Goal: Task Accomplishment & Management: Manage account settings

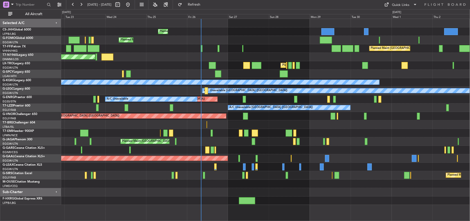
click at [137, 191] on div at bounding box center [265, 192] width 408 height 8
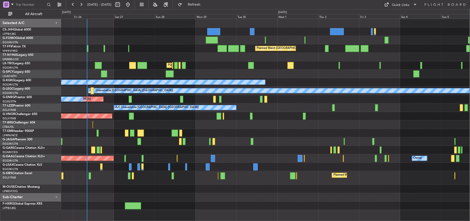
click at [173, 51] on div "Planned Maint [GEOGRAPHIC_DATA] ([GEOGRAPHIC_DATA])" at bounding box center [265, 48] width 408 height 8
click at [152, 55] on div "AOG Maint London ([GEOGRAPHIC_DATA])" at bounding box center [265, 57] width 408 height 8
click at [153, 121] on div at bounding box center [265, 125] width 408 height 8
click at [156, 206] on div at bounding box center [265, 206] width 408 height 8
click at [159, 181] on div "Planned Maint [GEOGRAPHIC_DATA] ([GEOGRAPHIC_DATA])" at bounding box center [265, 178] width 408 height 14
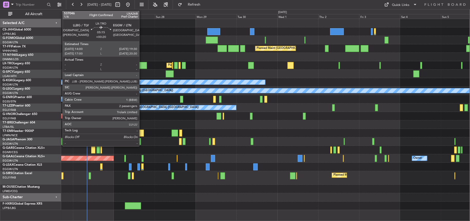
click at [142, 66] on div at bounding box center [141, 65] width 9 height 7
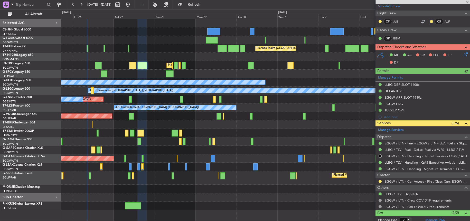
scroll to position [111, 0]
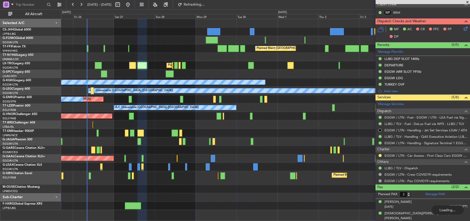
click at [288, 194] on div at bounding box center [265, 198] width 408 height 8
click at [151, 190] on div at bounding box center [265, 189] width 408 height 8
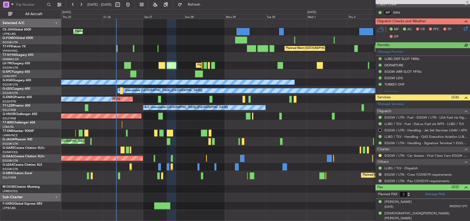
click at [146, 191] on div "Planned Maint [GEOGRAPHIC_DATA] ([GEOGRAPHIC_DATA]) Planned Maint [GEOGRAPHIC_D…" at bounding box center [265, 114] width 408 height 191
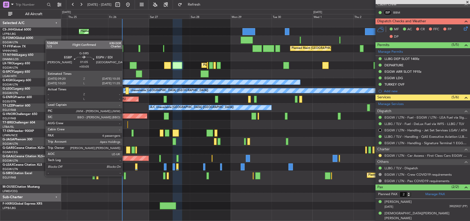
click at [124, 176] on div at bounding box center [125, 176] width 2 height 7
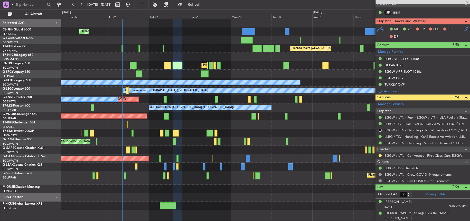
type input "+00:05"
type input "4"
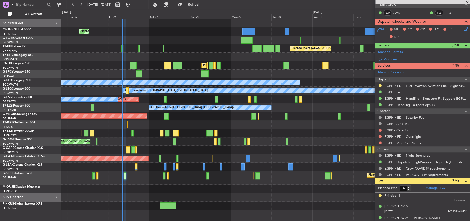
scroll to position [123, 0]
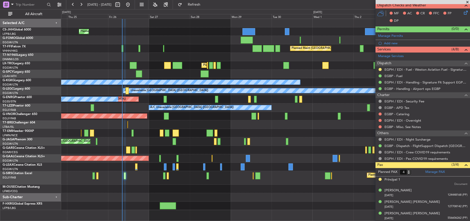
click at [207, 188] on div at bounding box center [265, 189] width 408 height 8
click at [267, 142] on div "Planned Maint [GEOGRAPHIC_DATA] ([GEOGRAPHIC_DATA])" at bounding box center [265, 142] width 408 height 8
click at [198, 149] on div at bounding box center [265, 150] width 408 height 8
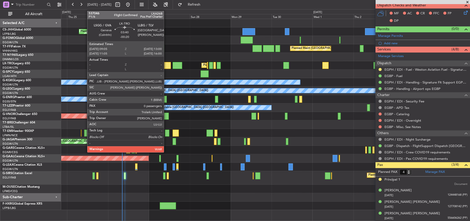
click at [166, 65] on div at bounding box center [167, 65] width 7 height 7
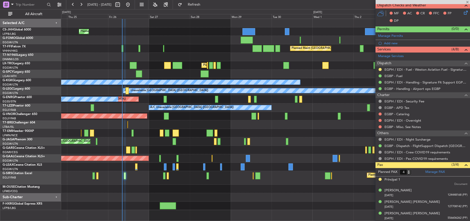
type input "-00:20"
type input "0"
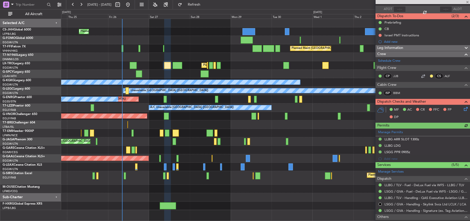
scroll to position [75, 0]
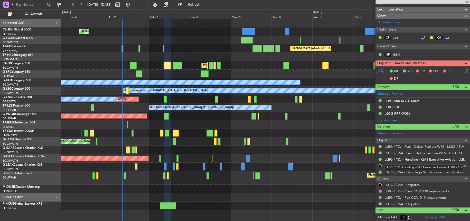
click at [408, 159] on link "LLBG / TLV - Handling - QAS Executive Aviation LLBG / TLV" at bounding box center [425, 160] width 83 height 4
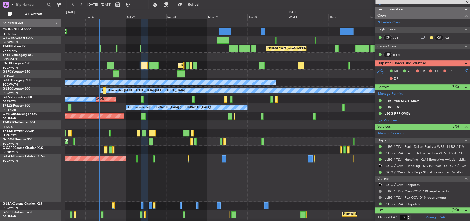
click at [258, 165] on div "Planned Maint Dusseldorf Owner" at bounding box center [267, 178] width 404 height 47
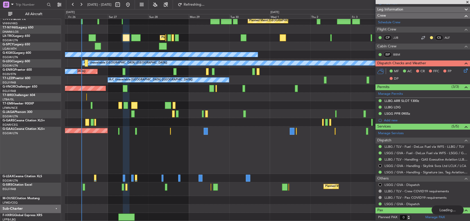
click at [113, 143] on div "Planned Maint Dusseldorf Owner" at bounding box center [267, 150] width 404 height 47
click at [135, 200] on div "Planned Maint [GEOGRAPHIC_DATA] ([GEOGRAPHIC_DATA]) Planned Maint [GEOGRAPHIC_D…" at bounding box center [267, 106] width 404 height 230
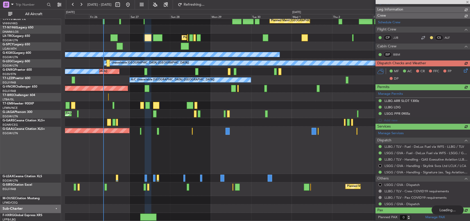
scroll to position [9, 0]
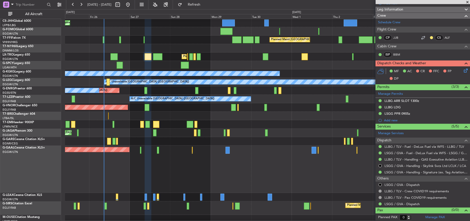
click at [246, 175] on div "Planned Maint Dusseldorf Owner" at bounding box center [267, 169] width 404 height 47
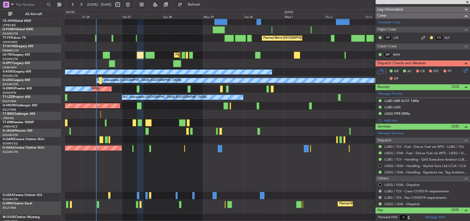
scroll to position [15, 0]
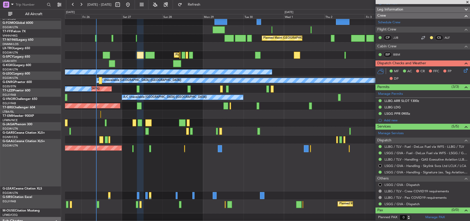
click at [181, 68] on div "A/C Unavailable [GEOGRAPHIC_DATA] (Ataturk)" at bounding box center [267, 72] width 404 height 8
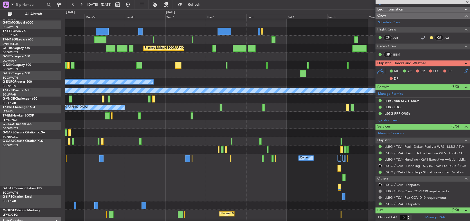
scroll to position [0, 0]
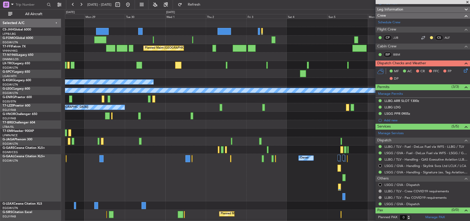
click at [209, 86] on div "A/C Unavailable [GEOGRAPHIC_DATA] (Ataturk)" at bounding box center [267, 82] width 404 height 8
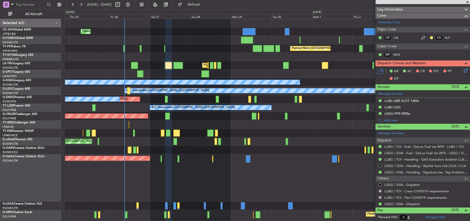
click at [280, 66] on div "Planned Maint [GEOGRAPHIC_DATA] ([GEOGRAPHIC_DATA])" at bounding box center [267, 65] width 404 height 8
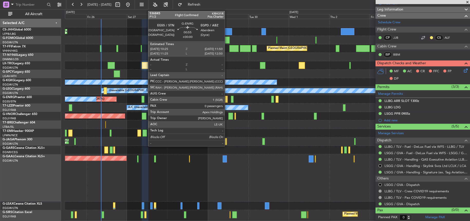
click at [227, 99] on div at bounding box center [226, 99] width 3 height 7
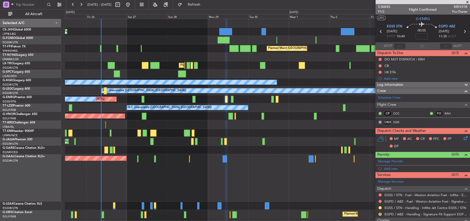
click at [167, 46] on div "Planned Maint [GEOGRAPHIC_DATA] ([GEOGRAPHIC_DATA])" at bounding box center [267, 48] width 404 height 8
click at [166, 166] on div "Planned Maint Dusseldorf Owner" at bounding box center [267, 178] width 404 height 47
click at [256, 148] on div at bounding box center [267, 150] width 404 height 8
click at [211, 118] on div "Planned Maint [GEOGRAPHIC_DATA] ([GEOGRAPHIC_DATA])" at bounding box center [267, 116] width 404 height 8
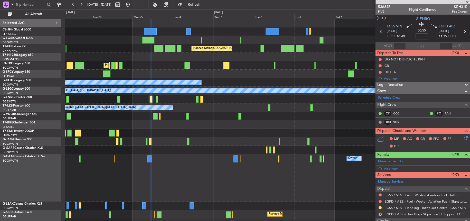
click at [232, 77] on div at bounding box center [267, 74] width 404 height 8
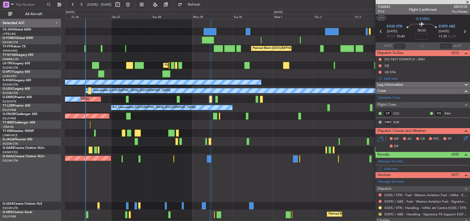
click at [242, 69] on div "Planned Maint [GEOGRAPHIC_DATA] ([GEOGRAPHIC_DATA]) A/C Unavailable" at bounding box center [267, 65] width 404 height 8
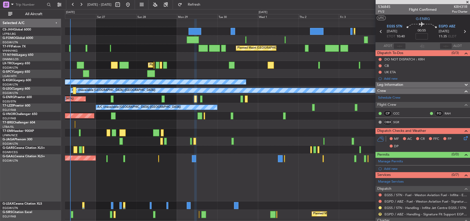
scroll to position [1, 0]
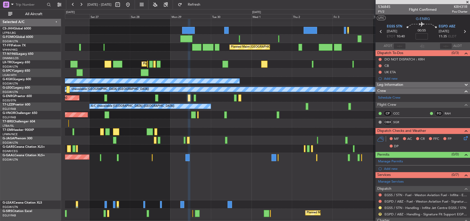
click at [201, 68] on div "Planned Maint [GEOGRAPHIC_DATA] ([GEOGRAPHIC_DATA]) A/C Unavailable" at bounding box center [267, 64] width 404 height 8
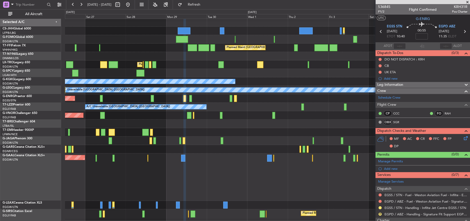
scroll to position [1, 0]
click at [192, 67] on div "Planned Maint [GEOGRAPHIC_DATA] ([GEOGRAPHIC_DATA]) A/C Unavailable" at bounding box center [267, 65] width 404 height 8
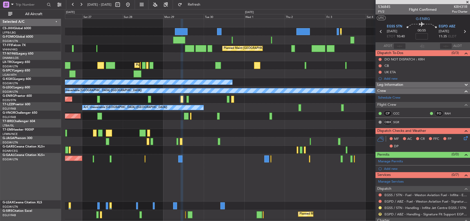
scroll to position [0, 0]
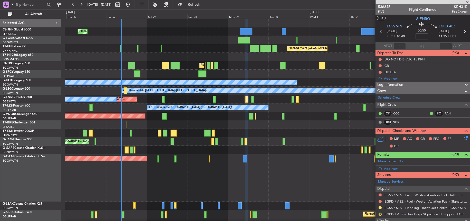
click at [133, 109] on div "A/C Unavailable [GEOGRAPHIC_DATA] ([GEOGRAPHIC_DATA])" at bounding box center [267, 108] width 404 height 8
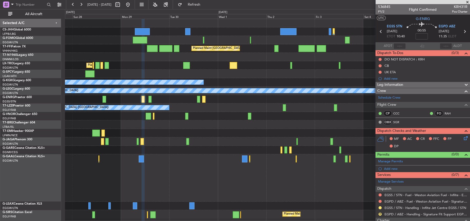
click at [189, 162] on div "Planned Maint [GEOGRAPHIC_DATA] ([GEOGRAPHIC_DATA]) Planned Maint [GEOGRAPHIC_D…" at bounding box center [267, 126] width 404 height 214
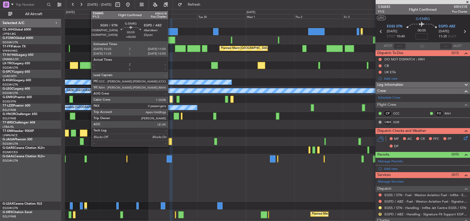
click at [170, 98] on div at bounding box center [170, 99] width 3 height 7
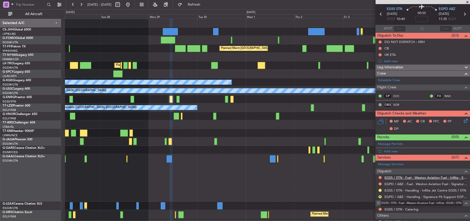
scroll to position [26, 0]
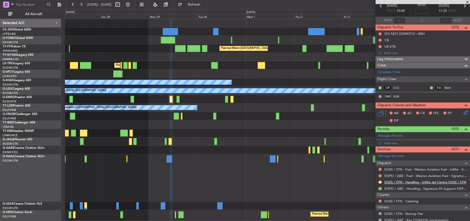
click at [396, 183] on link "EGSS / STN - Handling - Inflite Jet Centre EGSS / STN" at bounding box center [425, 182] width 82 height 4
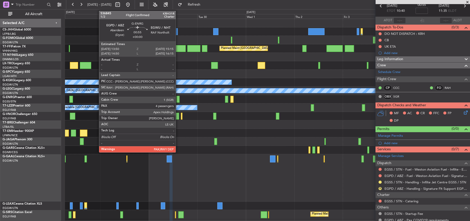
click at [178, 99] on div at bounding box center [177, 99] width 3 height 7
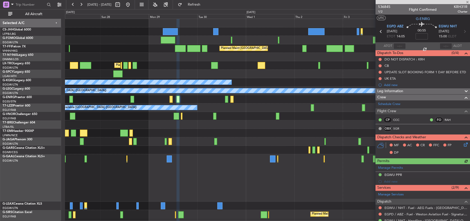
scroll to position [123, 0]
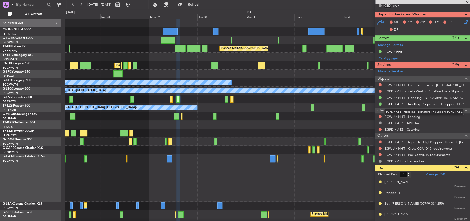
click at [399, 104] on link "EGPD / ABZ - Handling - Signature Flt Support EGPD / ABZ" at bounding box center [425, 104] width 83 height 4
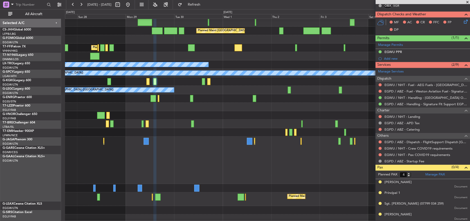
scroll to position [27, 0]
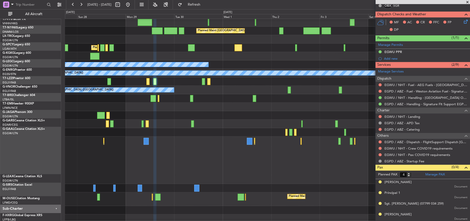
click at [195, 66] on div "Planned Maint [GEOGRAPHIC_DATA] ([GEOGRAPHIC_DATA]) Planned Maint [GEOGRAPHIC_D…" at bounding box center [267, 116] width 404 height 230
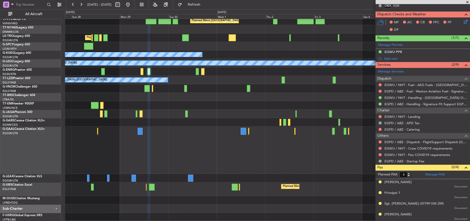
click at [367, 141] on div "Owner Planned [GEOGRAPHIC_DATA]" at bounding box center [267, 150] width 404 height 47
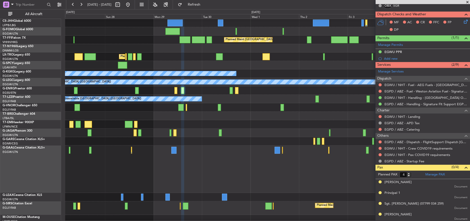
scroll to position [6, 0]
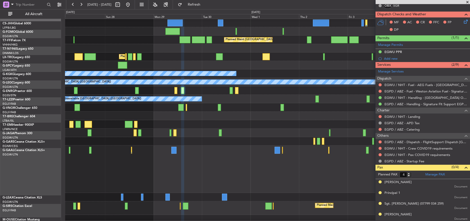
click at [257, 166] on div "Owner Planned [GEOGRAPHIC_DATA]" at bounding box center [267, 169] width 404 height 47
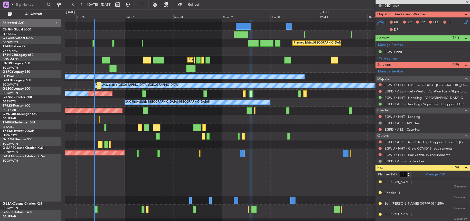
scroll to position [9, 0]
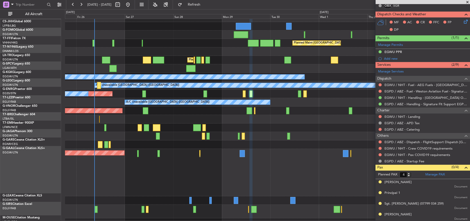
click at [253, 161] on div "Planned Maint Dusseldorf Owner" at bounding box center [267, 172] width 404 height 47
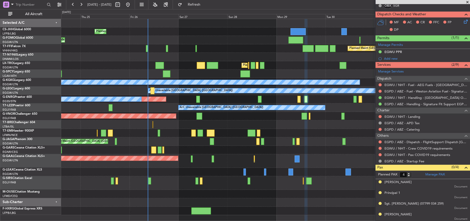
scroll to position [0, 0]
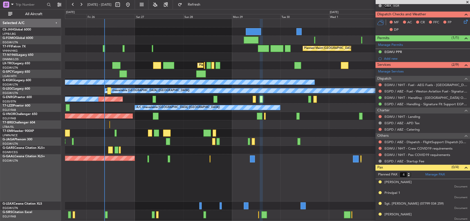
click at [148, 207] on div "Planned Maint [GEOGRAPHIC_DATA] ([GEOGRAPHIC_DATA]) Planned Maint [GEOGRAPHIC_D…" at bounding box center [267, 134] width 404 height 230
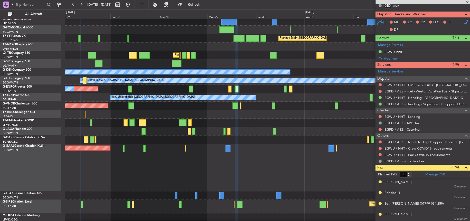
scroll to position [10, 0]
click at [262, 147] on div "Planned Maint Dusseldorf Owner" at bounding box center [267, 167] width 404 height 47
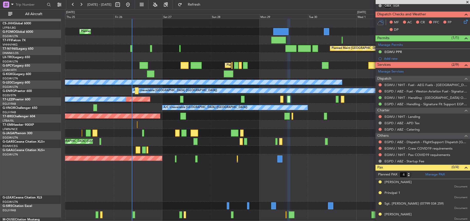
scroll to position [0, 0]
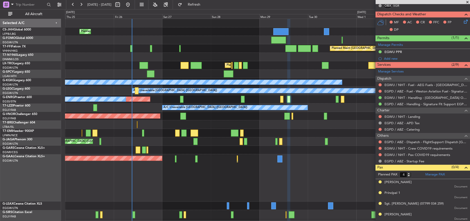
click at [201, 167] on div "Planned Maint Dusseldorf Owner" at bounding box center [267, 178] width 404 height 47
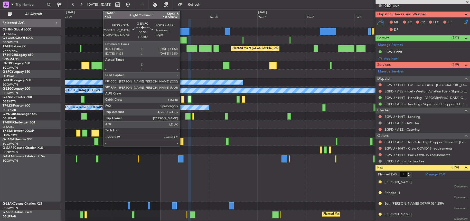
click at [182, 99] on div at bounding box center [182, 99] width 3 height 7
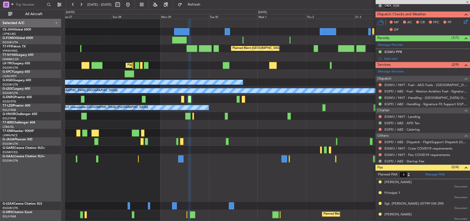
type input "0"
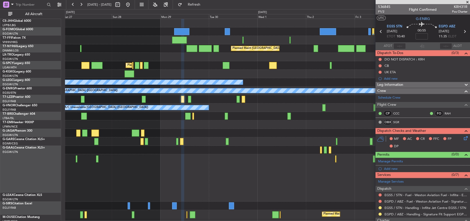
click at [191, 183] on div "Owner Planned [GEOGRAPHIC_DATA]" at bounding box center [267, 178] width 404 height 47
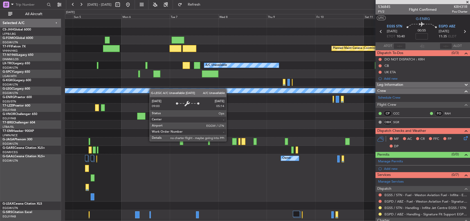
click at [113, 93] on div "Planned Maint Geneva (Cointrin) A/C Unavailable Planned Maint [GEOGRAPHIC_DATA]…" at bounding box center [267, 133] width 404 height 228
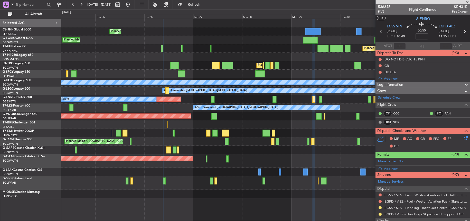
click at [107, 152] on div at bounding box center [265, 150] width 408 height 8
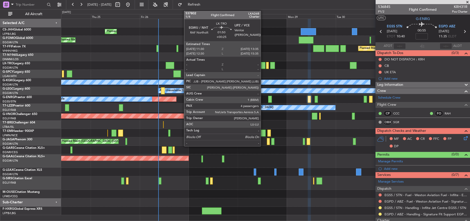
click at [263, 65] on div at bounding box center [263, 65] width 4 height 7
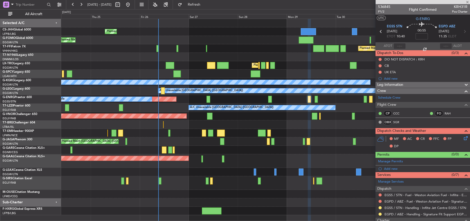
type input "+00:25"
type input "4"
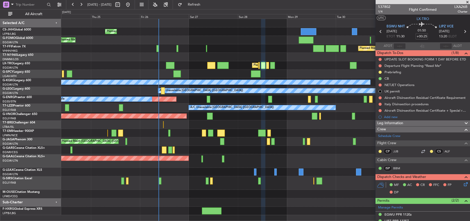
click at [245, 38] on div "Planned Maint [GEOGRAPHIC_DATA] ([GEOGRAPHIC_DATA]) Planned Maint [GEOGRAPHIC_D…" at bounding box center [265, 117] width 408 height 197
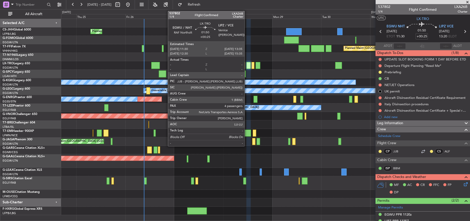
click at [247, 66] on div at bounding box center [248, 65] width 4 height 7
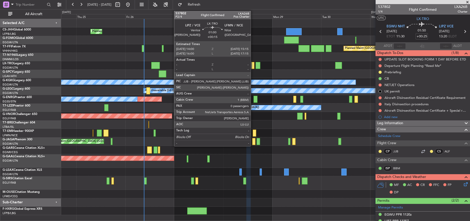
click at [252, 66] on div at bounding box center [252, 65] width 3 height 7
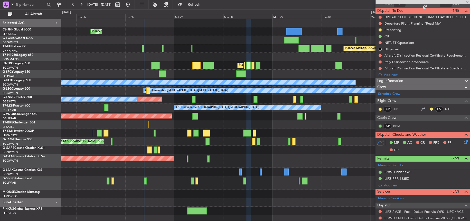
scroll to position [77, 0]
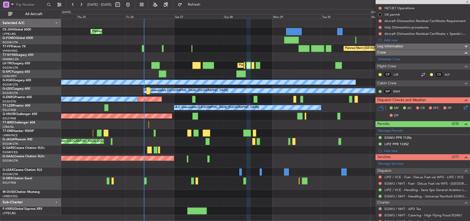
type input "+00:15"
type input "0"
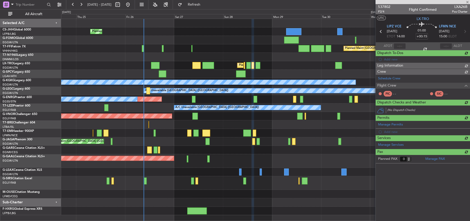
scroll to position [0, 0]
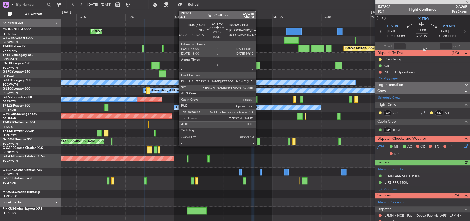
click at [258, 68] on div at bounding box center [257, 65] width 5 height 7
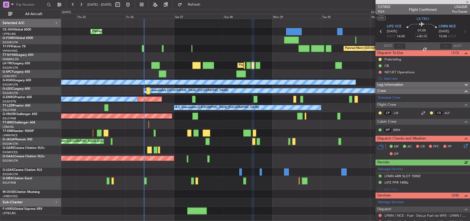
type input "+00:30"
type input "4"
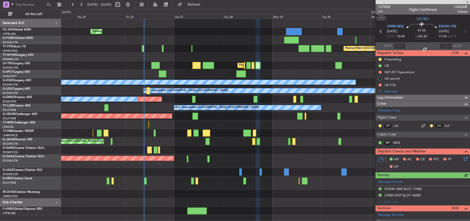
click at [275, 63] on div "Planned Maint [GEOGRAPHIC_DATA] ([GEOGRAPHIC_DATA])" at bounding box center [265, 65] width 408 height 8
click at [209, 40] on div "Planned Maint [GEOGRAPHIC_DATA] ([GEOGRAPHIC_DATA])" at bounding box center [265, 40] width 408 height 8
click at [204, 54] on div "AOG Maint London ([GEOGRAPHIC_DATA])" at bounding box center [265, 57] width 408 height 8
click at [120, 51] on div "Planned Maint [GEOGRAPHIC_DATA] ([GEOGRAPHIC_DATA])" at bounding box center [265, 48] width 408 height 8
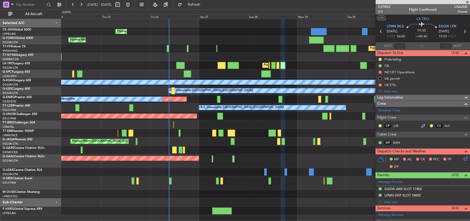
click at [131, 71] on div "Planned Maint [GEOGRAPHIC_DATA] ([GEOGRAPHIC_DATA]) Planned Maint [GEOGRAPHIC_D…" at bounding box center [265, 117] width 408 height 197
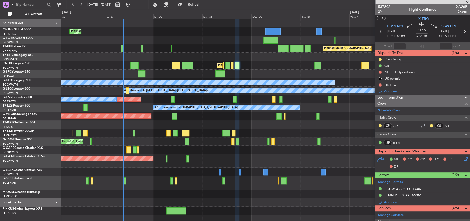
click at [97, 68] on div "Planned Maint [GEOGRAPHIC_DATA] ([GEOGRAPHIC_DATA]) Planned Maint [GEOGRAPHIC_D…" at bounding box center [265, 117] width 408 height 197
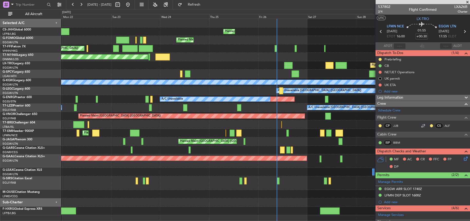
click at [241, 56] on div "AOG Maint London ([GEOGRAPHIC_DATA])" at bounding box center [265, 57] width 408 height 8
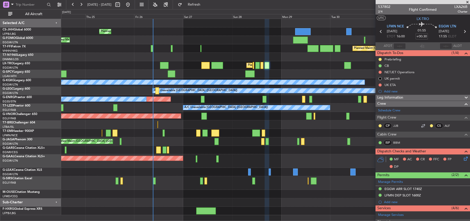
click at [3, 66] on div "Planned Maint [GEOGRAPHIC_DATA] ([GEOGRAPHIC_DATA]) Planned Maint [GEOGRAPHIC_D…" at bounding box center [235, 115] width 470 height 212
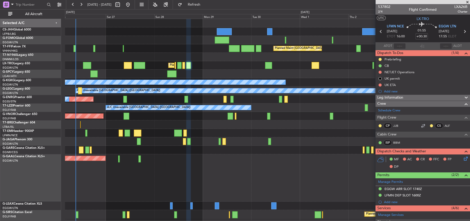
click at [174, 111] on div "A/C Unavailable [GEOGRAPHIC_DATA] ([GEOGRAPHIC_DATA])" at bounding box center [267, 108] width 404 height 8
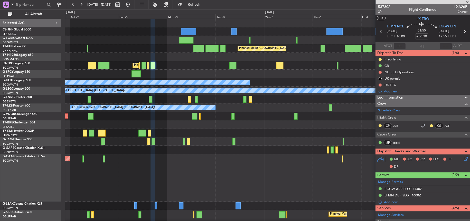
click at [80, 83] on div "Planned Maint [GEOGRAPHIC_DATA] ([GEOGRAPHIC_DATA]) Planned Maint [GEOGRAPHIC_D…" at bounding box center [267, 134] width 404 height 230
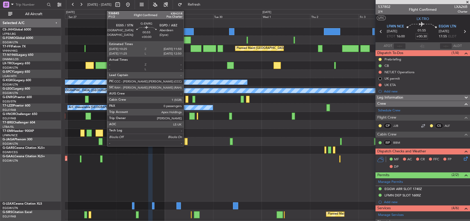
click at [186, 98] on div at bounding box center [186, 99] width 3 height 7
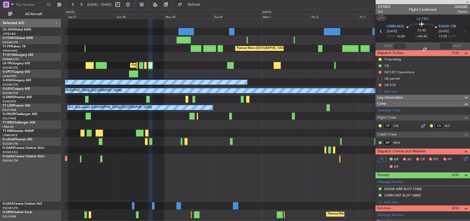
type input "0"
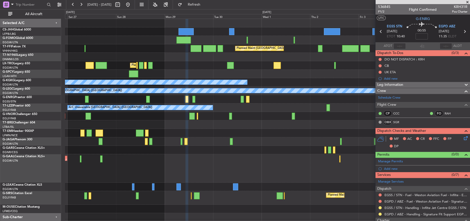
click at [262, 161] on div "Planned Maint Dusseldorf Owner" at bounding box center [267, 169] width 404 height 28
click at [299, 133] on div at bounding box center [267, 133] width 404 height 8
click at [177, 160] on div "Planned Maint Dusseldorf Owner" at bounding box center [267, 169] width 404 height 28
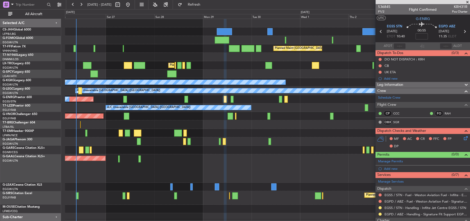
click at [270, 126] on div at bounding box center [267, 125] width 404 height 8
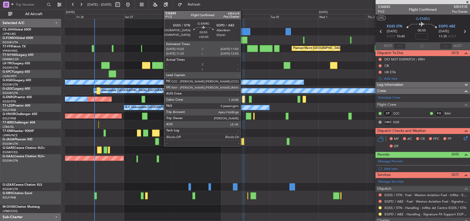
click at [243, 99] on div at bounding box center [243, 99] width 3 height 7
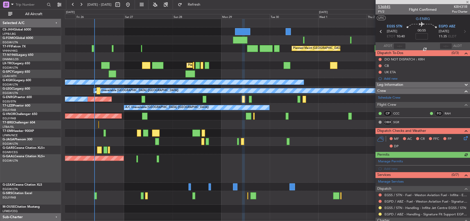
click at [382, 5] on span "536845" at bounding box center [384, 6] width 12 height 5
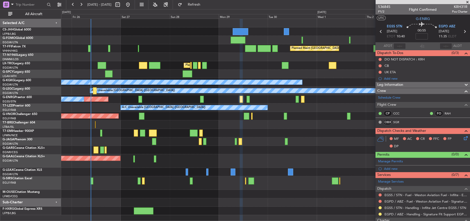
click at [185, 36] on div "Planned Maint [GEOGRAPHIC_DATA] ([GEOGRAPHIC_DATA])" at bounding box center [265, 40] width 408 height 8
click at [186, 45] on div "Planned Maint [GEOGRAPHIC_DATA] ([GEOGRAPHIC_DATA])" at bounding box center [265, 48] width 408 height 8
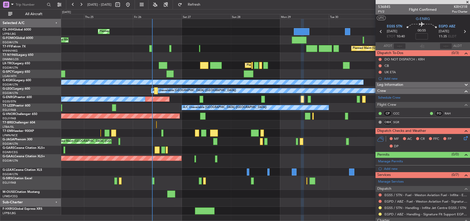
click at [216, 56] on div "Planned Maint [GEOGRAPHIC_DATA] ([GEOGRAPHIC_DATA]) Planned Maint [GEOGRAPHIC_D…" at bounding box center [265, 117] width 408 height 197
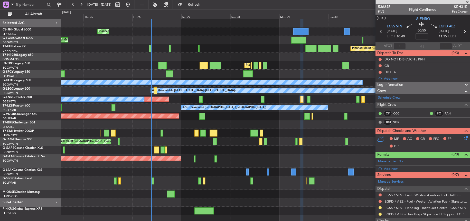
click at [97, 56] on div "AOG Maint London ([GEOGRAPHIC_DATA])" at bounding box center [265, 57] width 408 height 8
click at [97, 55] on div "AOG Maint London ([GEOGRAPHIC_DATA])" at bounding box center [265, 57] width 408 height 8
click at [103, 47] on div "Planned Maint [GEOGRAPHIC_DATA] ([GEOGRAPHIC_DATA])" at bounding box center [265, 48] width 408 height 8
click at [111, 57] on div "AOG Maint London ([GEOGRAPHIC_DATA])" at bounding box center [265, 57] width 408 height 8
click at [264, 46] on div "Planned Maint [GEOGRAPHIC_DATA] ([GEOGRAPHIC_DATA])" at bounding box center [265, 48] width 408 height 8
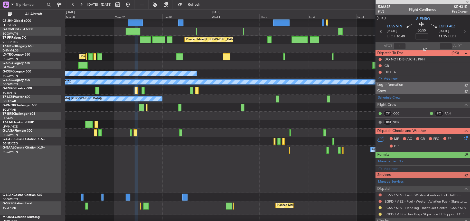
scroll to position [6, 0]
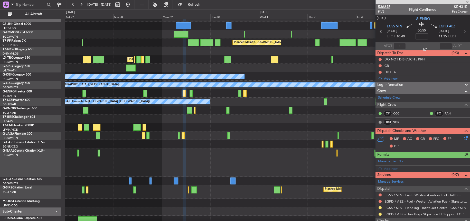
click at [388, 9] on mat-tooltip-component "Trip Number" at bounding box center [383, 16] width 25 height 14
click at [384, 6] on span "536845" at bounding box center [384, 6] width 12 height 5
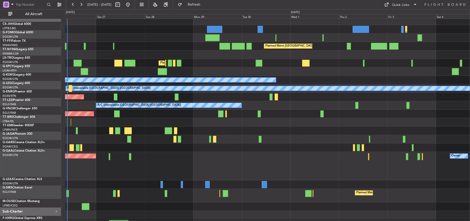
scroll to position [2, 0]
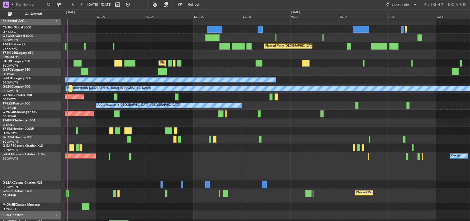
click at [282, 155] on div "Owner Planned [GEOGRAPHIC_DATA]" at bounding box center [267, 166] width 404 height 28
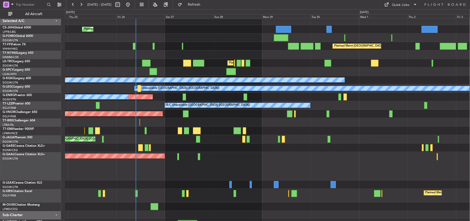
scroll to position [0, 0]
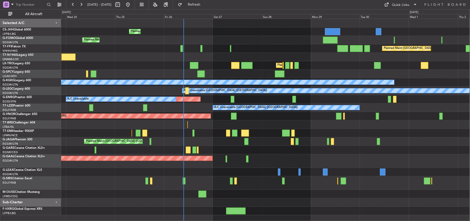
click at [288, 156] on div "Planned Maint Dusseldorf Owner" at bounding box center [265, 162] width 408 height 14
click at [259, 160] on div "Planned Maint Dusseldorf Owner" at bounding box center [265, 162] width 408 height 14
click at [278, 40] on div "Planned Maint [GEOGRAPHIC_DATA] ([GEOGRAPHIC_DATA])" at bounding box center [265, 40] width 408 height 8
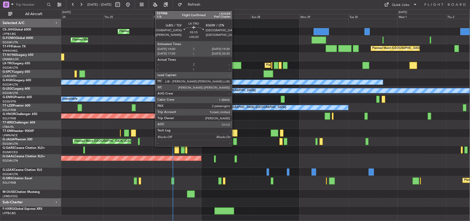
click at [234, 64] on div at bounding box center [235, 65] width 11 height 7
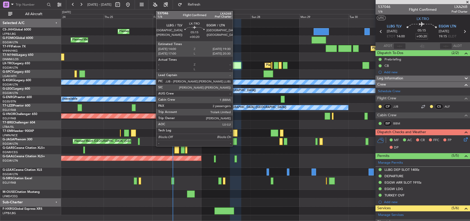
click at [235, 64] on div at bounding box center [235, 65] width 11 height 7
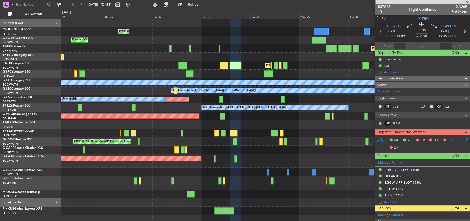
click at [381, 12] on span "1/6" at bounding box center [384, 11] width 12 height 4
click at [205, 4] on span "Refresh" at bounding box center [194, 5] width 22 height 4
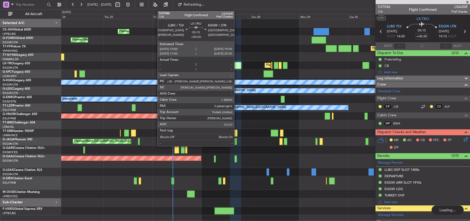
click at [236, 64] on div at bounding box center [235, 65] width 11 height 7
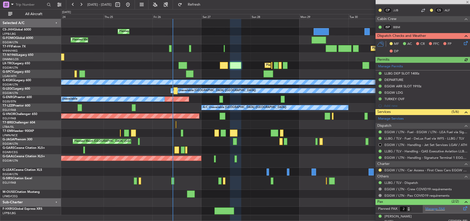
scroll to position [111, 0]
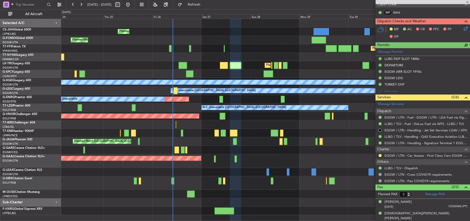
click at [429, 194] on mat-tooltip-component "Complete" at bounding box center [420, 197] width 22 height 14
click at [428, 197] on mat-tooltip-component "Complete" at bounding box center [420, 197] width 22 height 14
click at [437, 195] on link "Manage PAX" at bounding box center [435, 194] width 20 height 5
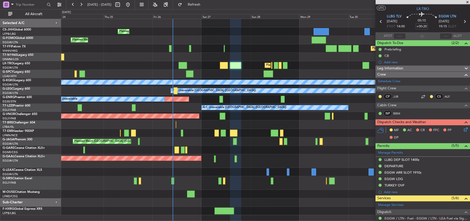
scroll to position [0, 0]
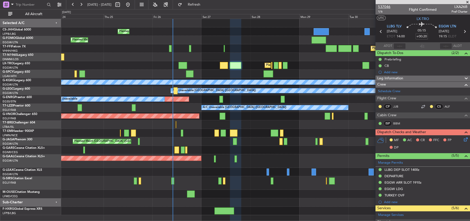
click at [380, 8] on span "537046" at bounding box center [384, 6] width 12 height 5
click at [241, 68] on div "Planned Maint [GEOGRAPHIC_DATA] ([GEOGRAPHIC_DATA])" at bounding box center [265, 65] width 408 height 8
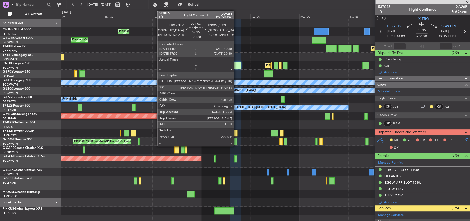
click at [236, 64] on div at bounding box center [235, 65] width 11 height 7
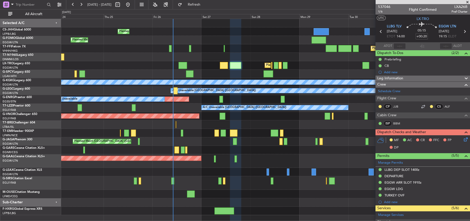
click at [132, 51] on div "Planned Maint Beijing (Beijing Capital) Planned Maint Tianjin (Binhai)" at bounding box center [265, 48] width 408 height 8
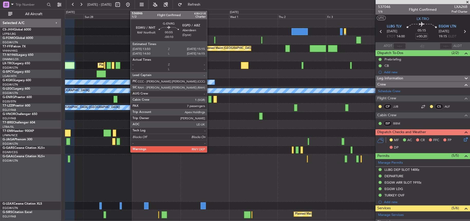
click at [210, 99] on div at bounding box center [209, 99] width 3 height 7
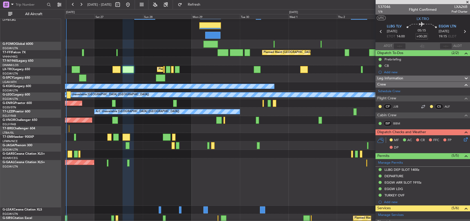
scroll to position [16, 0]
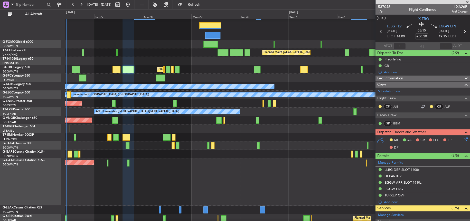
click at [288, 122] on div "Planned Maint [GEOGRAPHIC_DATA] ([GEOGRAPHIC_DATA])" at bounding box center [267, 120] width 404 height 8
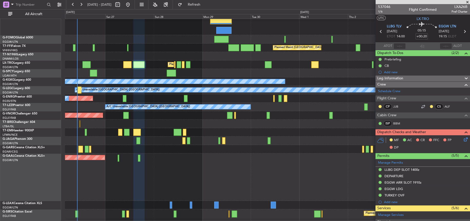
scroll to position [22, 0]
click at [230, 133] on div at bounding box center [267, 132] width 404 height 8
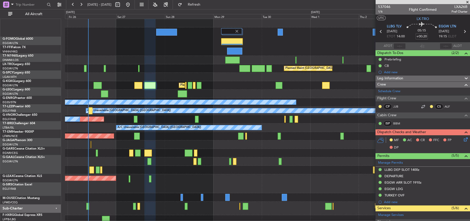
scroll to position [0, 0]
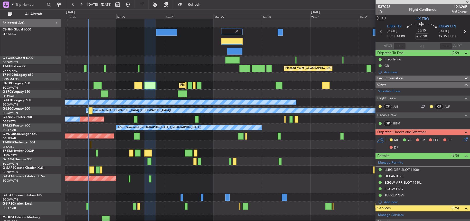
click at [180, 71] on div "Planned Maint Paris (Le Bourget) Planned Maint London (Luton) Planned Maint Bei…" at bounding box center [267, 130] width 404 height 222
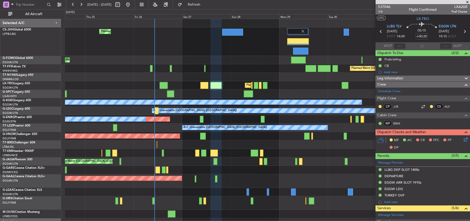
click at [253, 53] on div "Planned Maint [GEOGRAPHIC_DATA] ([GEOGRAPHIC_DATA])" at bounding box center [267, 41] width 404 height 28
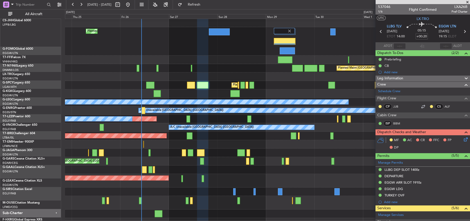
click at [202, 56] on div "Planned Maint [GEOGRAPHIC_DATA] ([GEOGRAPHIC_DATA])" at bounding box center [267, 60] width 404 height 8
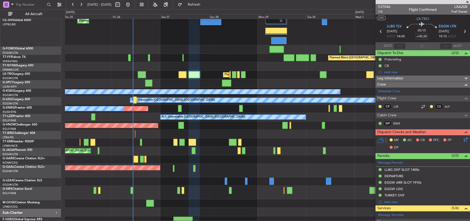
scroll to position [10, 0]
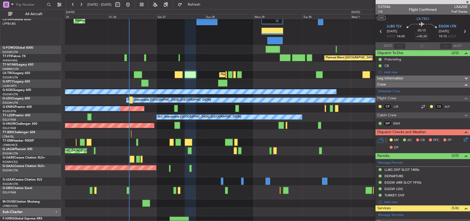
click at [230, 56] on div "Planned Maint [GEOGRAPHIC_DATA] ([GEOGRAPHIC_DATA])" at bounding box center [267, 58] width 404 height 8
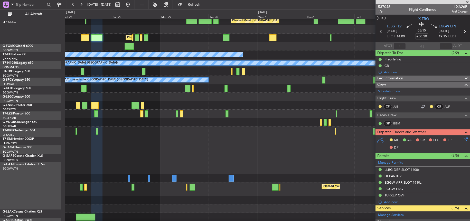
scroll to position [47, 0]
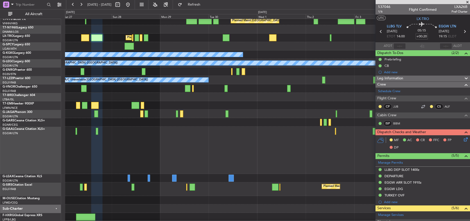
click at [178, 138] on div "Owner Planned Maint Dusseldorf" at bounding box center [267, 150] width 404 height 47
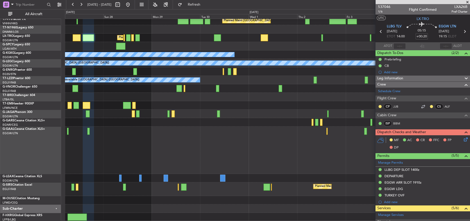
scroll to position [0, 0]
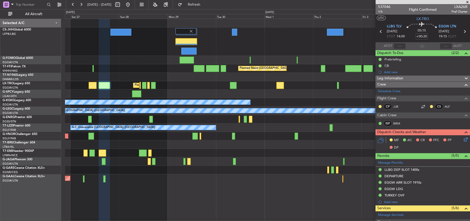
click at [217, 181] on div "Planned Maint Paris (Le Bourget) Planned Maint Beijing (Beijing Capital) Planne…" at bounding box center [267, 144] width 404 height 251
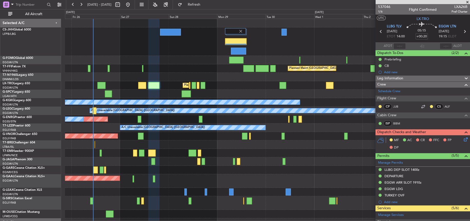
click at [213, 74] on div at bounding box center [267, 77] width 404 height 8
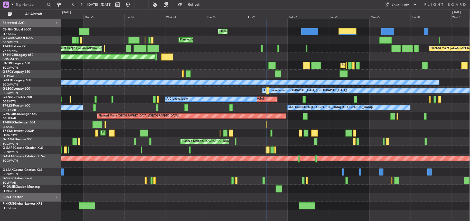
click at [210, 68] on div "Planned Maint [GEOGRAPHIC_DATA] ([GEOGRAPHIC_DATA])" at bounding box center [265, 65] width 408 height 8
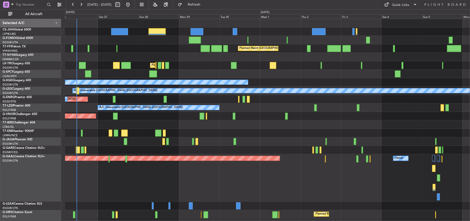
click at [218, 74] on div at bounding box center [267, 74] width 404 height 8
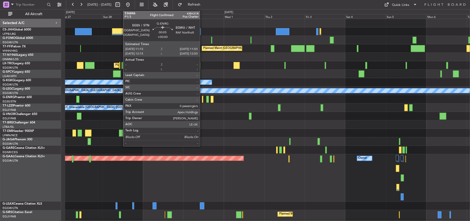
click at [202, 99] on div at bounding box center [202, 99] width 1 height 7
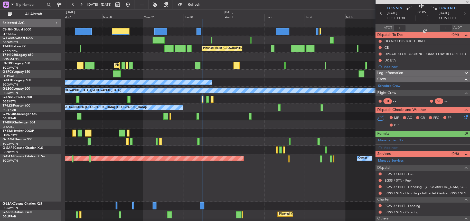
scroll to position [26, 0]
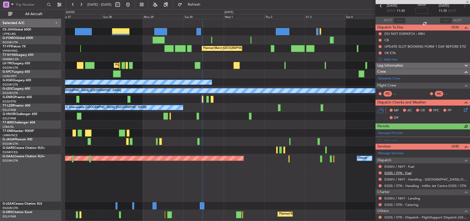
click at [393, 172] on link "EGSS / STN - Fuel" at bounding box center [397, 173] width 27 height 4
click at [403, 165] on link "EGWU / NHT - Fuel" at bounding box center [399, 167] width 30 height 4
click at [205, 4] on span "Refresh" at bounding box center [194, 5] width 22 height 4
click at [217, 121] on div at bounding box center [267, 125] width 404 height 8
click at [214, 123] on div at bounding box center [267, 125] width 404 height 8
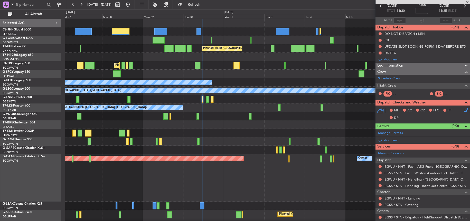
click at [215, 119] on div "Planned Maint [GEOGRAPHIC_DATA] ([GEOGRAPHIC_DATA])" at bounding box center [267, 116] width 404 height 8
click at [259, 138] on div "Planned Maint [GEOGRAPHIC_DATA] ([GEOGRAPHIC_DATA])" at bounding box center [267, 142] width 404 height 8
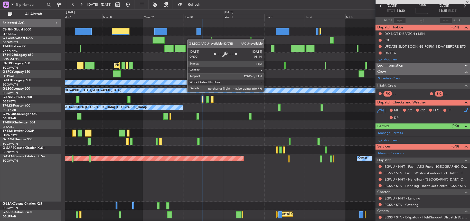
scroll to position [0, 0]
click at [214, 66] on div "Planned Maint London (Luton) A/C Unavailable" at bounding box center [267, 65] width 404 height 8
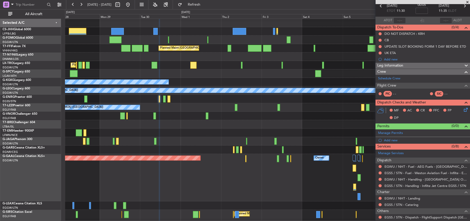
scroll to position [0, 0]
click at [401, 186] on link "EGSS / STN - Handling - Inflite Jet Centre EGSS / STN" at bounding box center [425, 186] width 82 height 4
click at [278, 69] on div "Planned Maint London (Luton) A/C Unavailable" at bounding box center [267, 65] width 404 height 8
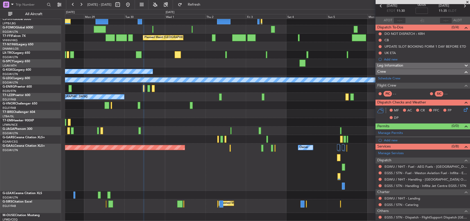
click at [202, 151] on div "Owner Planned Maint Dusseldorf Owner" at bounding box center [267, 167] width 404 height 47
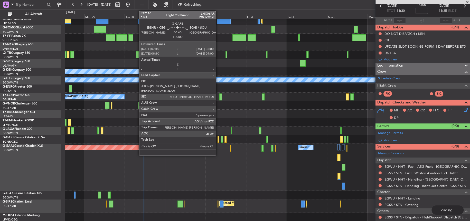
click at [218, 138] on div at bounding box center [218, 139] width 2 height 7
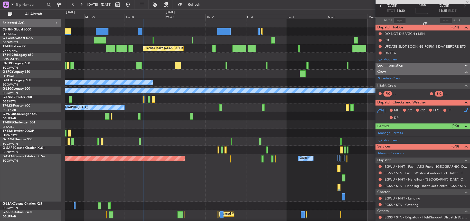
scroll to position [0, 0]
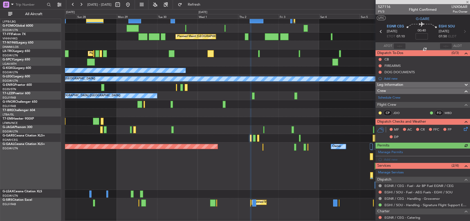
click at [230, 71] on div "A/C Unavailable [GEOGRAPHIC_DATA] (Ataturk)" at bounding box center [267, 70] width 404 height 8
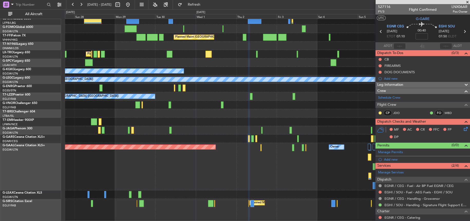
click at [175, 89] on div "Unplanned Maint London (Stansted) A/C Unavailable" at bounding box center [267, 88] width 404 height 8
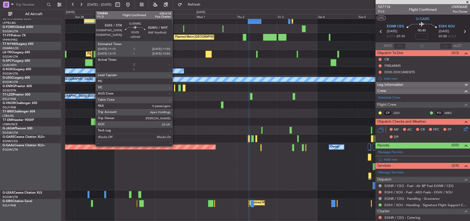
click at [175, 88] on div at bounding box center [174, 88] width 1 height 7
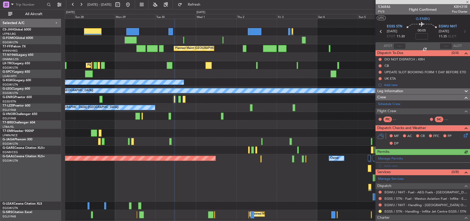
scroll to position [58, 0]
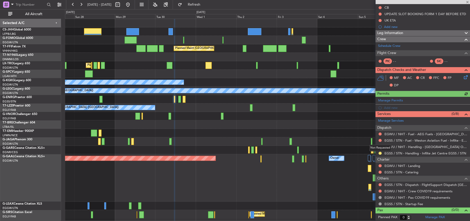
click at [380, 146] on div "Not Requested" at bounding box center [380, 148] width 22 height 6
click at [381, 146] on button at bounding box center [379, 147] width 3 height 3
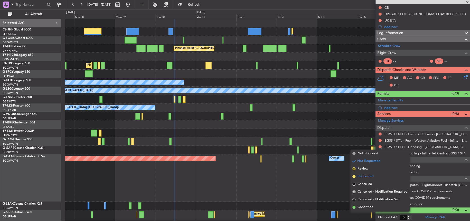
click at [364, 177] on span "Requested" at bounding box center [365, 176] width 16 height 5
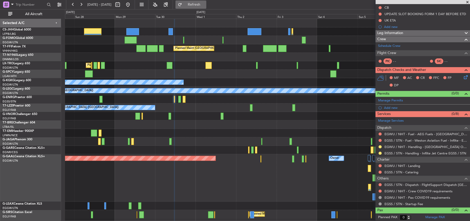
click at [206, 1] on button "Refresh" at bounding box center [190, 5] width 31 height 8
click at [239, 83] on div "A/C Unavailable [GEOGRAPHIC_DATA] (Ataturk)" at bounding box center [267, 82] width 404 height 8
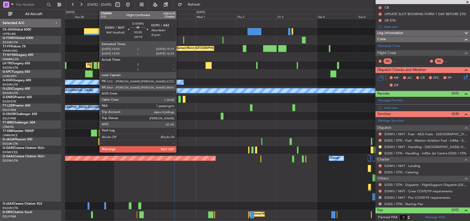
click at [178, 101] on div at bounding box center [179, 99] width 3 height 7
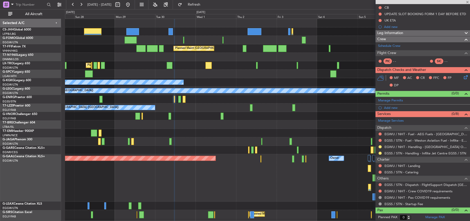
type input "-00:10"
type input "7"
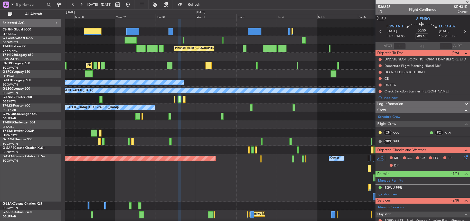
click at [213, 147] on div "Planned Maint Paris (Le Bourget) Planned Maint Beijing (Beijing Capital) Planne…" at bounding box center [267, 126] width 404 height 214
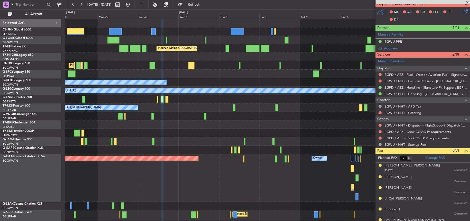
scroll to position [163, 0]
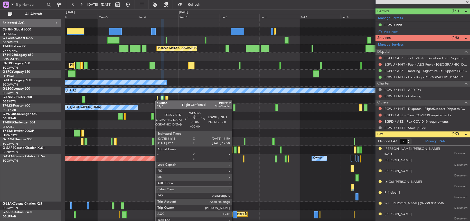
click at [158, 101] on div "Unplanned Maint London (Stansted) A/C Unavailable" at bounding box center [267, 99] width 404 height 8
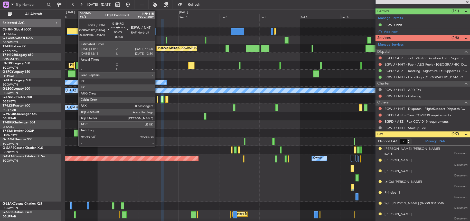
click at [157, 100] on div at bounding box center [157, 99] width 1 height 7
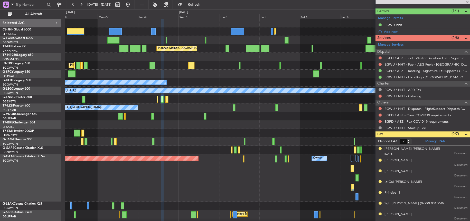
type input "0"
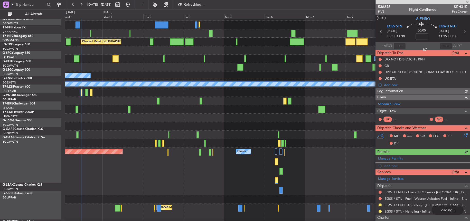
scroll to position [6, 0]
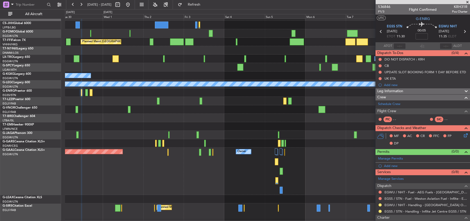
click at [151, 55] on div "A/C Unavailable Planned Maint London (Luton)" at bounding box center [267, 59] width 404 height 8
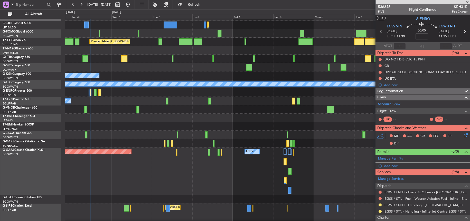
click at [176, 62] on div "A/C Unavailable Planned Maint London (Luton)" at bounding box center [267, 59] width 404 height 8
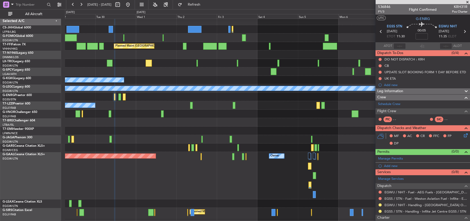
scroll to position [0, 0]
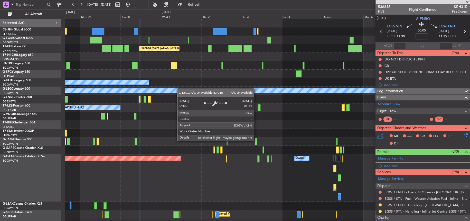
click at [238, 89] on div "Planned Maint Beijing (Beijing Capital) Planned Maint Geneva (Cointrin) A/C Una…" at bounding box center [267, 133] width 404 height 228
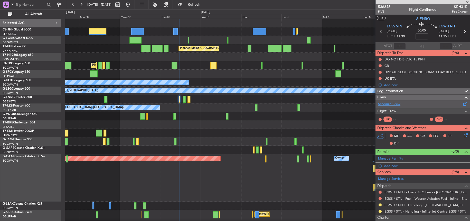
click at [391, 106] on link "Schedule Crew" at bounding box center [389, 104] width 22 height 5
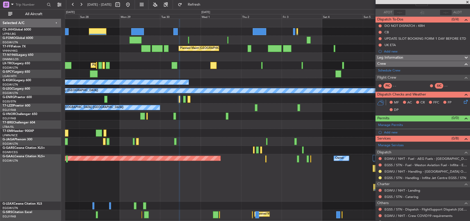
scroll to position [58, 0]
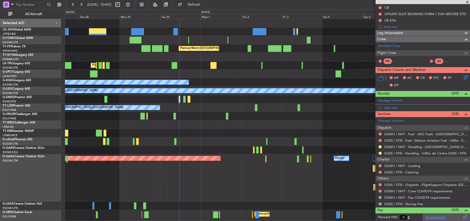
click at [430, 218] on link "Manage PAX" at bounding box center [435, 217] width 20 height 5
click at [205, 3] on span "Refresh" at bounding box center [194, 5] width 22 height 4
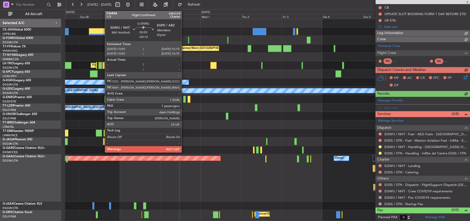
click at [184, 100] on div at bounding box center [184, 99] width 3 height 7
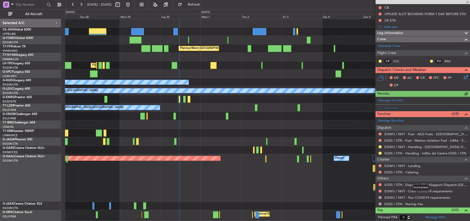
type input "-00:10"
type input "7"
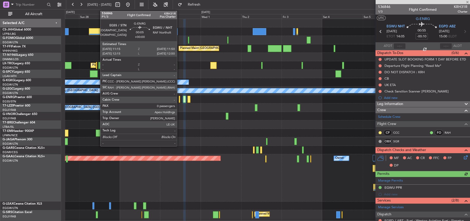
click at [179, 102] on div at bounding box center [179, 99] width 1 height 7
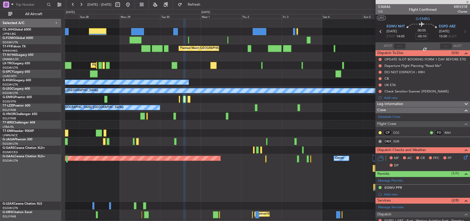
type input "0"
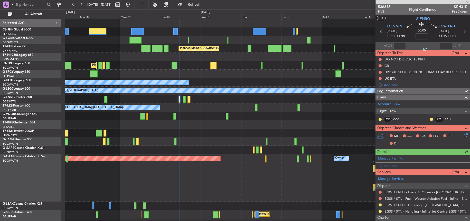
click at [380, 10] on span "P1/3" at bounding box center [384, 11] width 12 height 4
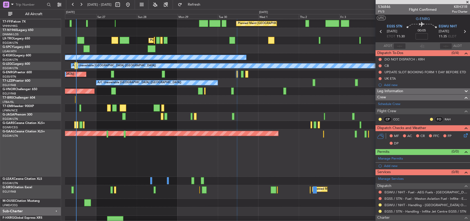
scroll to position [18, 0]
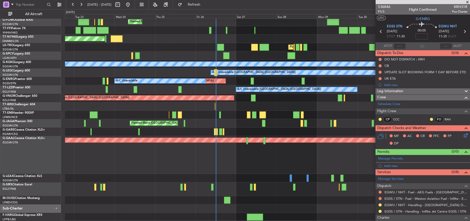
click at [230, 115] on div "Planned Maint [GEOGRAPHIC_DATA]" at bounding box center [267, 115] width 404 height 8
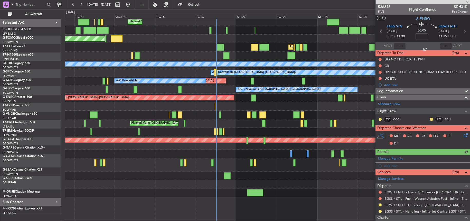
scroll to position [0, 0]
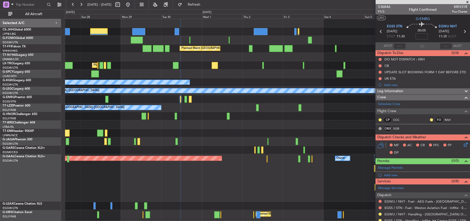
click at [158, 59] on div at bounding box center [267, 57] width 404 height 8
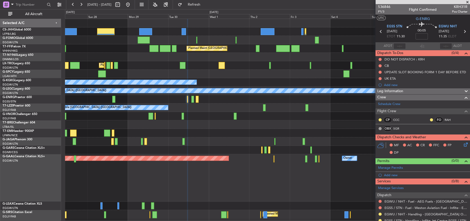
click at [188, 99] on div "Unplanned Maint London (Stansted) A/C Unavailable" at bounding box center [267, 99] width 404 height 8
click at [188, 100] on div "Unplanned Maint London (Stansted) A/C Unavailable" at bounding box center [267, 99] width 404 height 8
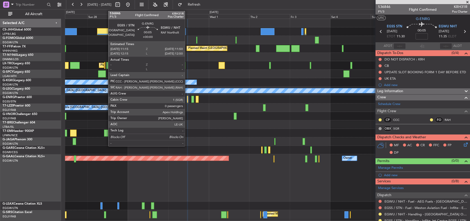
click at [187, 101] on div at bounding box center [187, 99] width 1 height 7
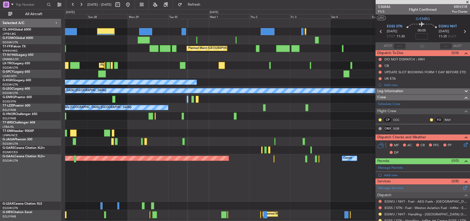
scroll to position [67, 0]
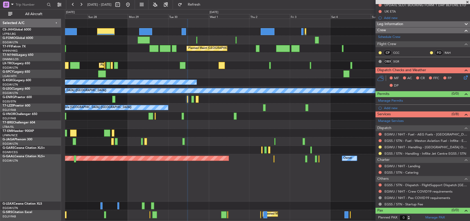
click at [380, 152] on div at bounding box center [380, 154] width 4 height 4
click at [381, 155] on mat-tooltip-component "Requested" at bounding box center [379, 162] width 23 height 14
click at [379, 153] on button at bounding box center [379, 153] width 3 height 3
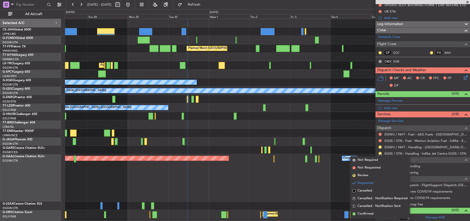
click at [363, 216] on span "Confirmed" at bounding box center [365, 214] width 16 height 5
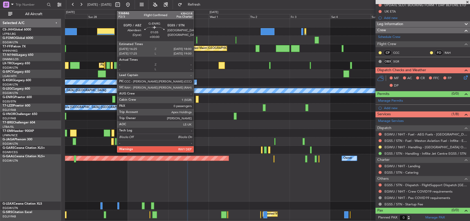
click at [196, 100] on div at bounding box center [197, 99] width 3 height 7
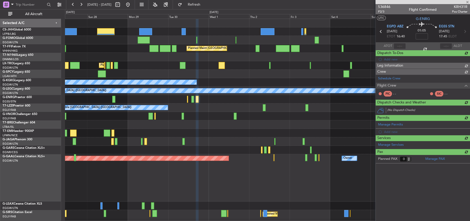
scroll to position [0, 0]
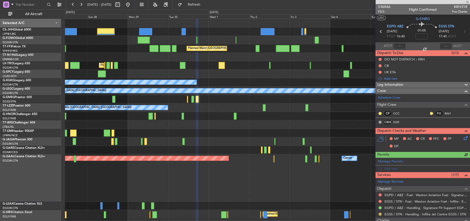
click at [380, 214] on button at bounding box center [379, 214] width 3 height 3
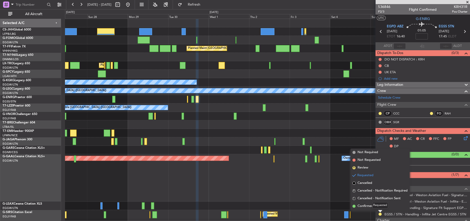
click at [372, 208] on div "Requested" at bounding box center [380, 206] width 16 height 6
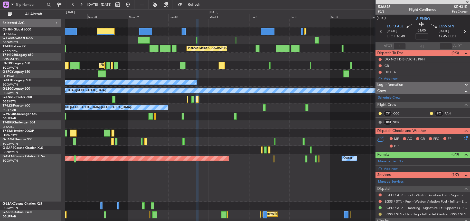
click at [379, 214] on button at bounding box center [379, 214] width 3 height 3
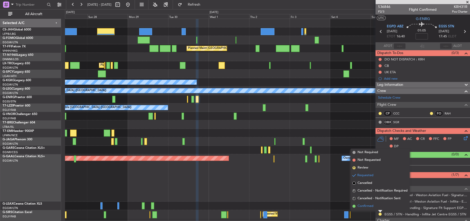
click at [367, 207] on span "Confirmed" at bounding box center [365, 206] width 16 height 5
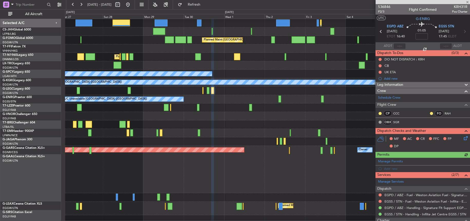
scroll to position [27, 0]
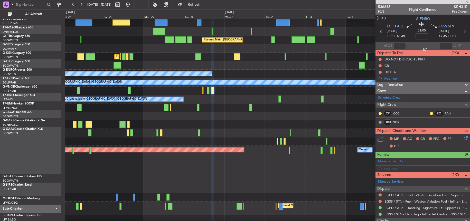
click at [259, 113] on div "Planned Maint Paris (Le Bourget) Planned Maint London (Luton) Planned Maint Bei…" at bounding box center [267, 126] width 404 height 230
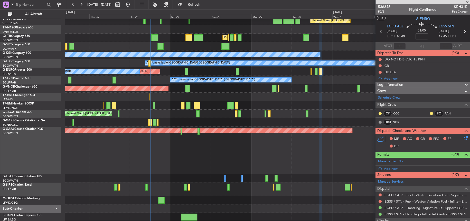
click at [216, 123] on div "Planned Maint London (Luton) Planned Maint Beijing (Beijing Capital) Planned Ma…" at bounding box center [267, 106] width 404 height 230
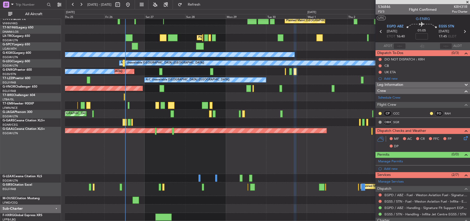
click at [236, 183] on div "Planned Maint [GEOGRAPHIC_DATA] ([GEOGRAPHIC_DATA])" at bounding box center [267, 190] width 404 height 14
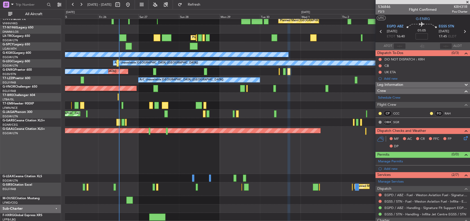
scroll to position [0, 0]
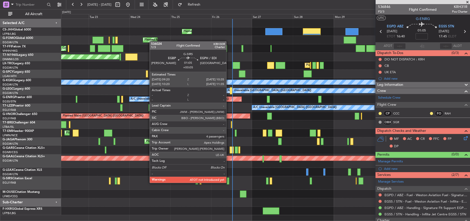
click at [228, 182] on div at bounding box center [228, 181] width 2 height 7
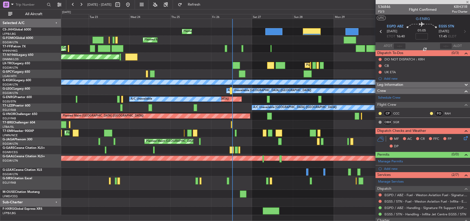
type input "+00:05"
type input "4"
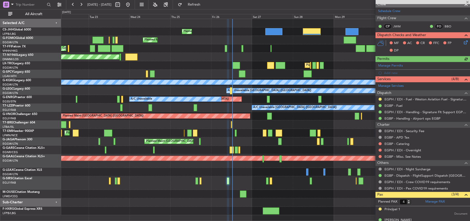
scroll to position [103, 0]
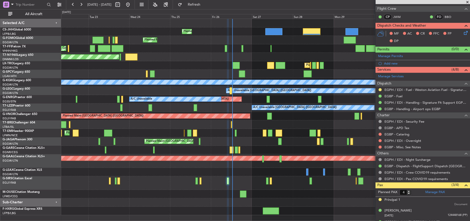
click at [102, 57] on div "AOG Maint London ([GEOGRAPHIC_DATA])" at bounding box center [265, 57] width 408 height 8
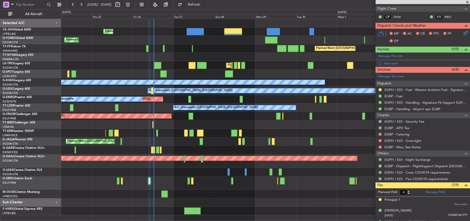
click at [203, 51] on div "Planned Maint Beijing (Beijing Capital) Planned Maint Tianjin (Binhai)" at bounding box center [265, 48] width 408 height 8
click at [171, 54] on div "AOG Maint London ([GEOGRAPHIC_DATA])" at bounding box center [265, 57] width 408 height 8
click at [129, 57] on div "AOG Maint London ([GEOGRAPHIC_DATA])" at bounding box center [265, 57] width 408 height 8
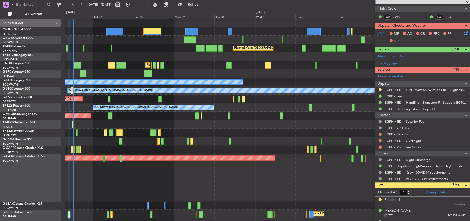
click at [182, 120] on div at bounding box center [267, 124] width 404 height 8
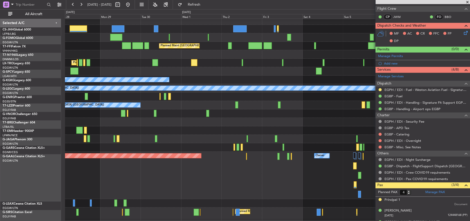
scroll to position [3, 0]
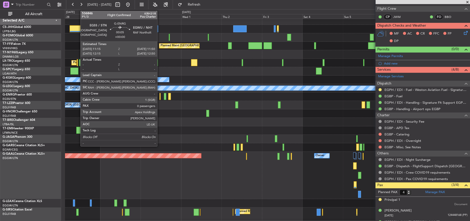
click at [159, 97] on div at bounding box center [159, 96] width 1 height 7
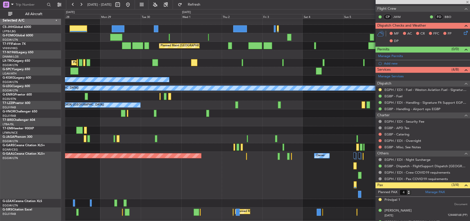
type input "0"
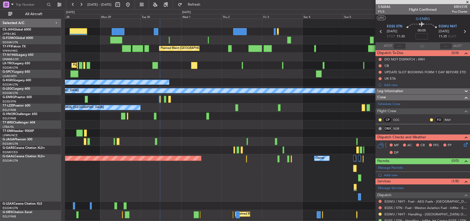
scroll to position [67, 0]
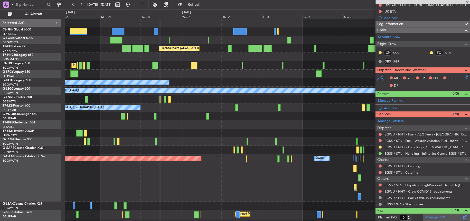
click at [435, 218] on link "Manage PAX" at bounding box center [435, 218] width 20 height 5
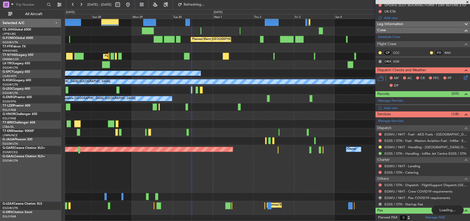
scroll to position [11, 0]
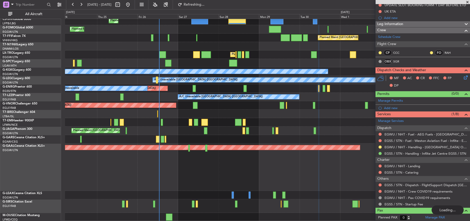
click at [354, 46] on div "Planned Maint Paris (Le Bourget) Planned Maint London (Luton) Planned Maint Bei…" at bounding box center [267, 115] width 404 height 214
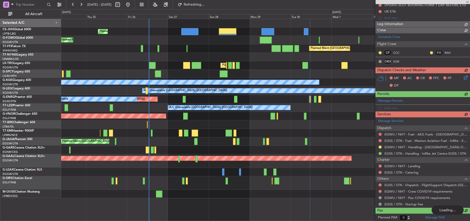
scroll to position [0, 0]
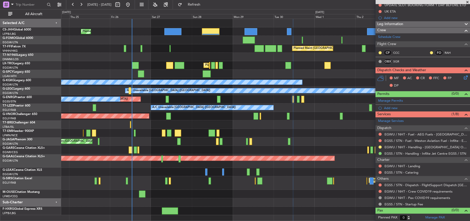
click at [268, 129] on div "Planned Maint [GEOGRAPHIC_DATA]" at bounding box center [265, 133] width 408 height 8
click at [261, 130] on div "Planned Maint [GEOGRAPHIC_DATA]" at bounding box center [265, 133] width 408 height 8
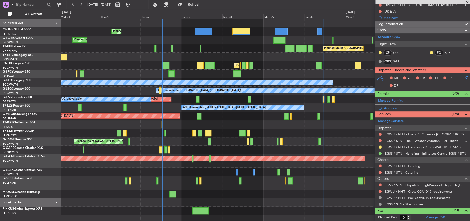
click at [167, 144] on div "Planned Maint [GEOGRAPHIC_DATA] ([GEOGRAPHIC_DATA])" at bounding box center [265, 142] width 408 height 8
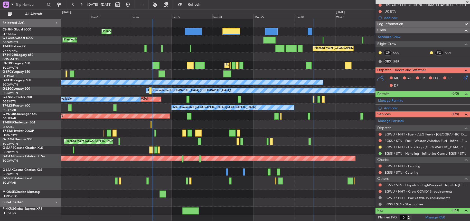
click at [155, 141] on div "Planned Maint [GEOGRAPHIC_DATA] ([GEOGRAPHIC_DATA])" at bounding box center [265, 142] width 408 height 8
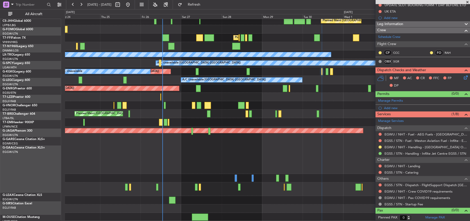
scroll to position [27, 0]
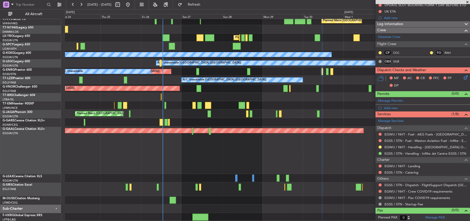
click at [179, 134] on div "Planned Maint Dusseldorf Owner" at bounding box center [267, 150] width 404 height 47
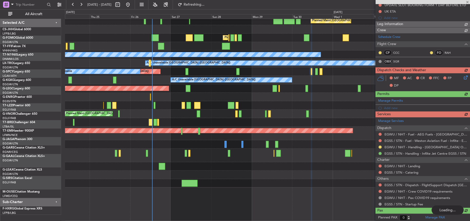
scroll to position [0, 0]
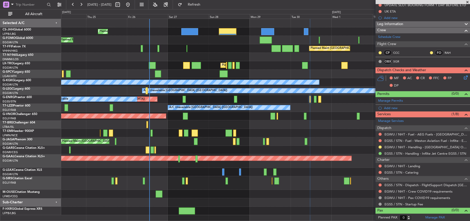
click at [299, 135] on div "Planned Maint [GEOGRAPHIC_DATA]" at bounding box center [265, 133] width 408 height 8
click at [214, 144] on div "Planned Maint [GEOGRAPHIC_DATA] ([GEOGRAPHIC_DATA])" at bounding box center [265, 142] width 408 height 8
click at [174, 46] on div "Planned Maint Beijing (Beijing Capital) Planned Maint Tianjin (Binhai)" at bounding box center [265, 48] width 408 height 8
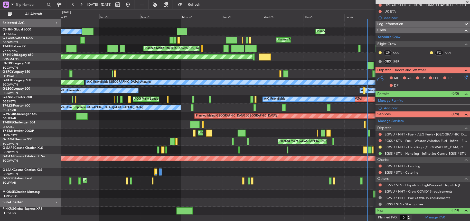
click at [313, 38] on div "Planned Maint Paris (Le Bourget) Owner Planned Maint Paris (Le Bourget) Planned…" at bounding box center [265, 117] width 408 height 197
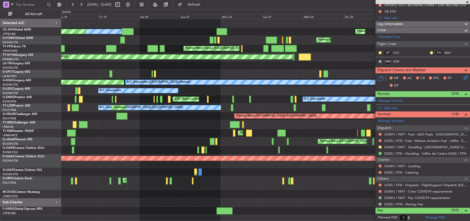
click at [368, 61] on div "Planned Maint London (Luton) Unplanned Maint Athens (Eleftherios Venizelos Intl)" at bounding box center [265, 65] width 408 height 8
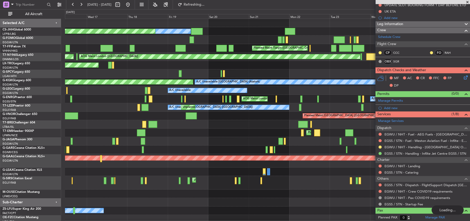
scroll to position [1, 0]
click at [233, 70] on div at bounding box center [267, 74] width 404 height 8
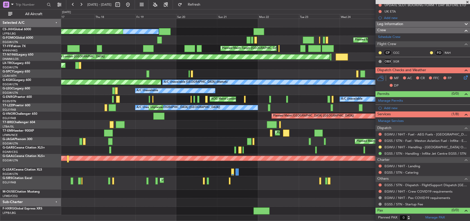
scroll to position [0, 0]
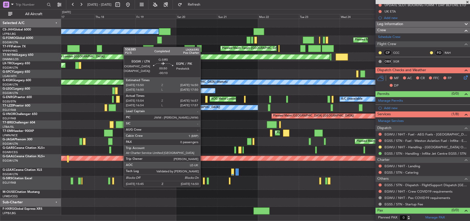
click at [203, 182] on div at bounding box center [204, 181] width 2 height 7
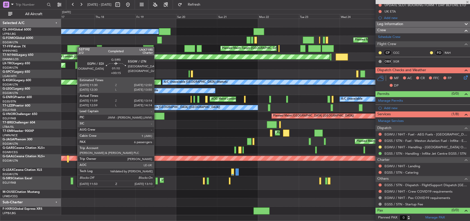
type input "-00:10"
type input "15:54"
type input "16:47"
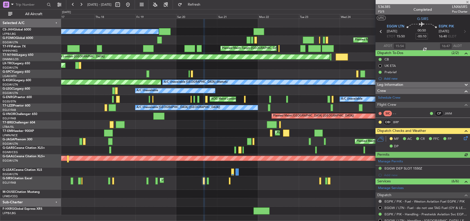
type input "16:54"
type input "17:47"
type input "15:54"
type input "16:47"
click at [380, 11] on span "P2/5" at bounding box center [384, 11] width 12 height 4
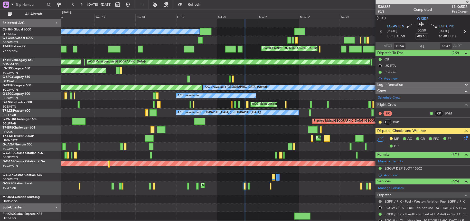
click at [144, 193] on div "Unplanned Maint [GEOGRAPHIC_DATA] ([GEOGRAPHIC_DATA])" at bounding box center [265, 189] width 408 height 14
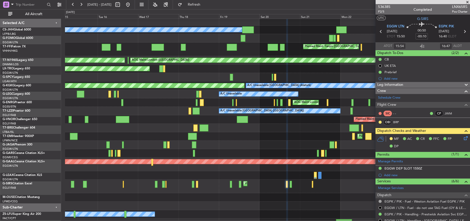
scroll to position [2, 0]
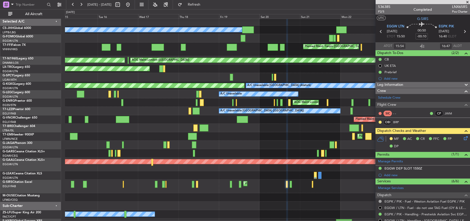
click at [187, 185] on div "Unplanned Maint London (Luton) Planned Maint London (Farnborough)" at bounding box center [267, 187] width 404 height 14
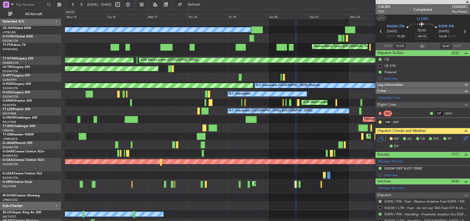
scroll to position [4, 0]
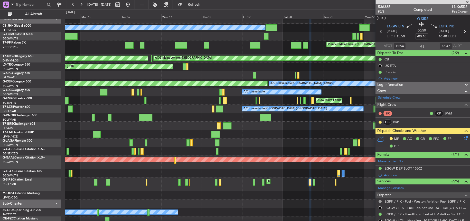
click at [273, 187] on div "Unplanned Maint London (Luton) Planned Maint London (Farnborough)" at bounding box center [267, 185] width 404 height 14
click at [275, 187] on div "Unplanned Maint London (Luton) Planned Maint London (Farnborough)" at bounding box center [267, 185] width 404 height 14
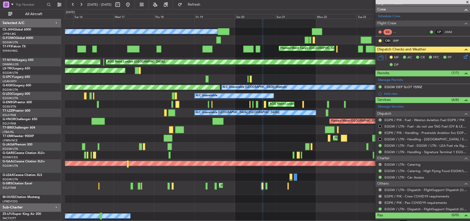
scroll to position [87, 0]
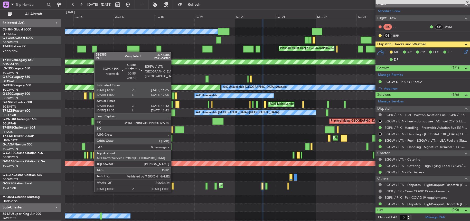
click at [173, 187] on div at bounding box center [172, 186] width 2 height 7
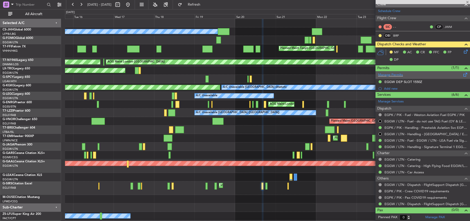
scroll to position [0, 0]
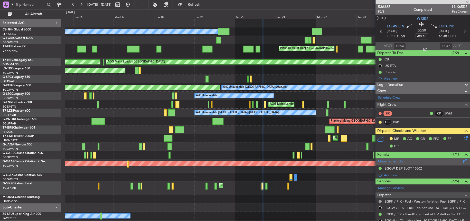
type input "-00:05"
type input "10:35"
type input "11:32"
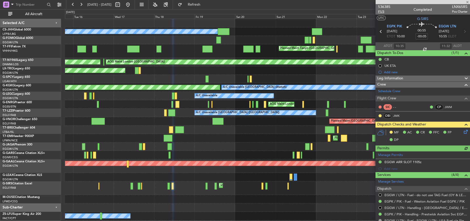
click at [382, 13] on span "P1/5" at bounding box center [384, 11] width 12 height 4
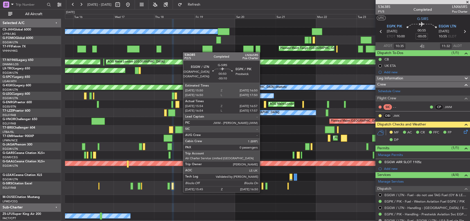
click at [262, 187] on div at bounding box center [262, 186] width 2 height 7
